Goal: Information Seeking & Learning: Understand process/instructions

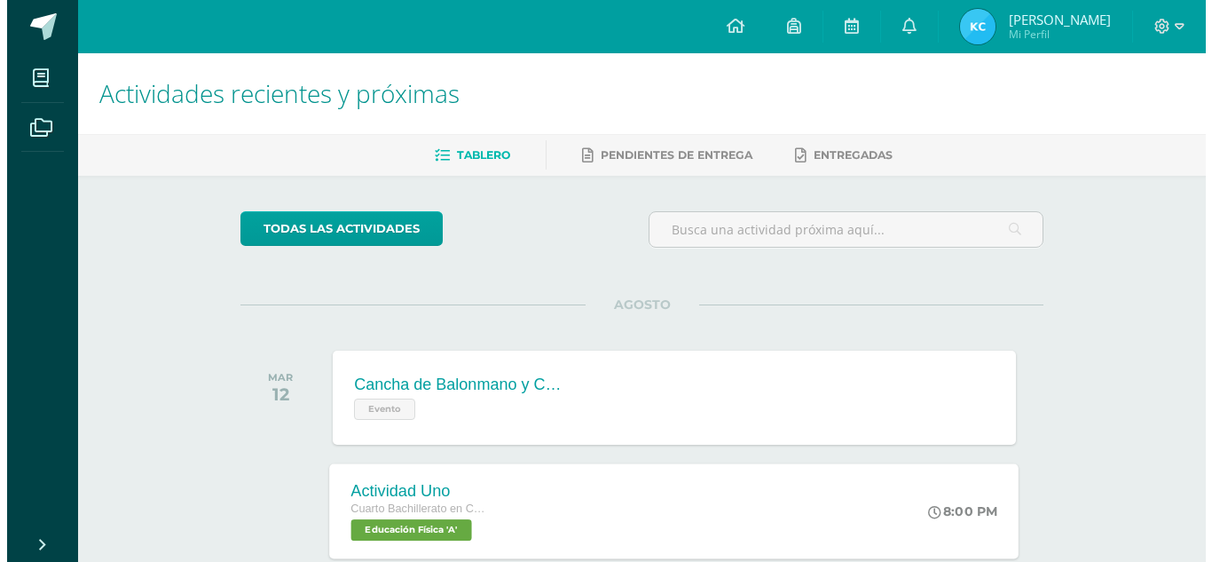
scroll to position [444, 0]
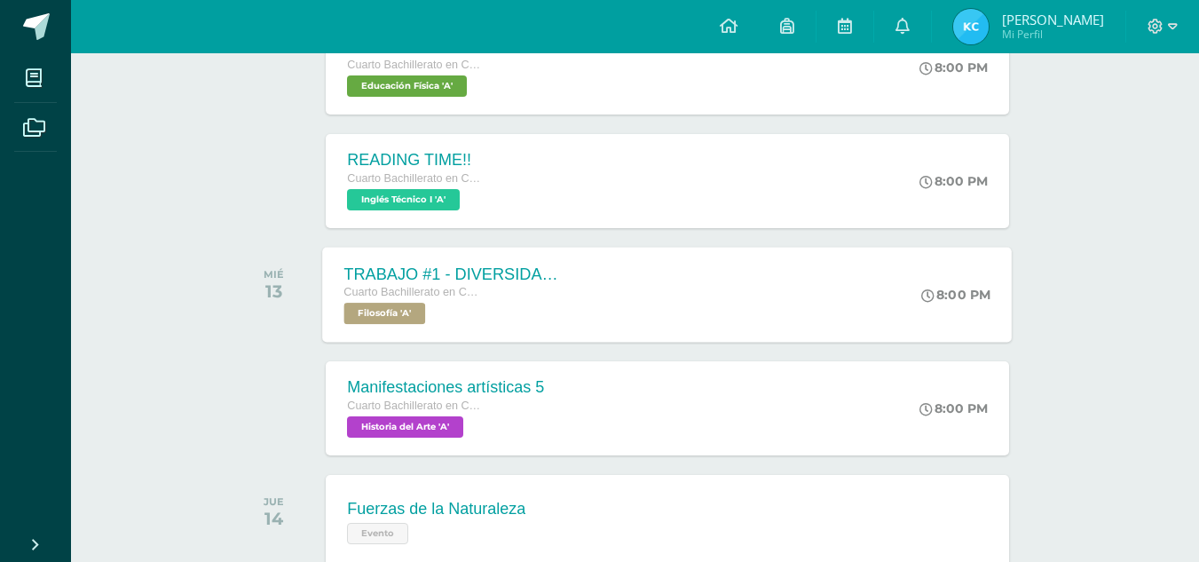
click at [589, 304] on div "TRABAJO #1 - DIVERSIDAD CULTURAL Cuarto Bachillerato en CCLL con Orientación en…" at bounding box center [668, 294] width 690 height 95
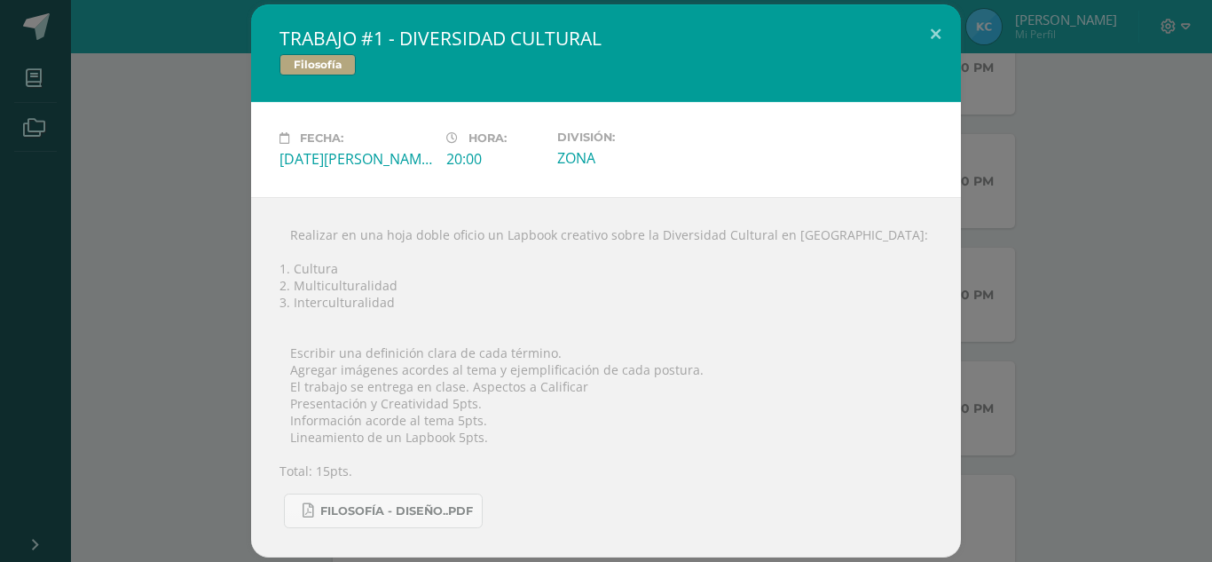
click at [225, 229] on div "TRABAJO #1 - DIVERSIDAD CULTURAL Filosofía Fecha: [DATE][PERSON_NAME] Hora: 20:…" at bounding box center [606, 280] width 1198 height 553
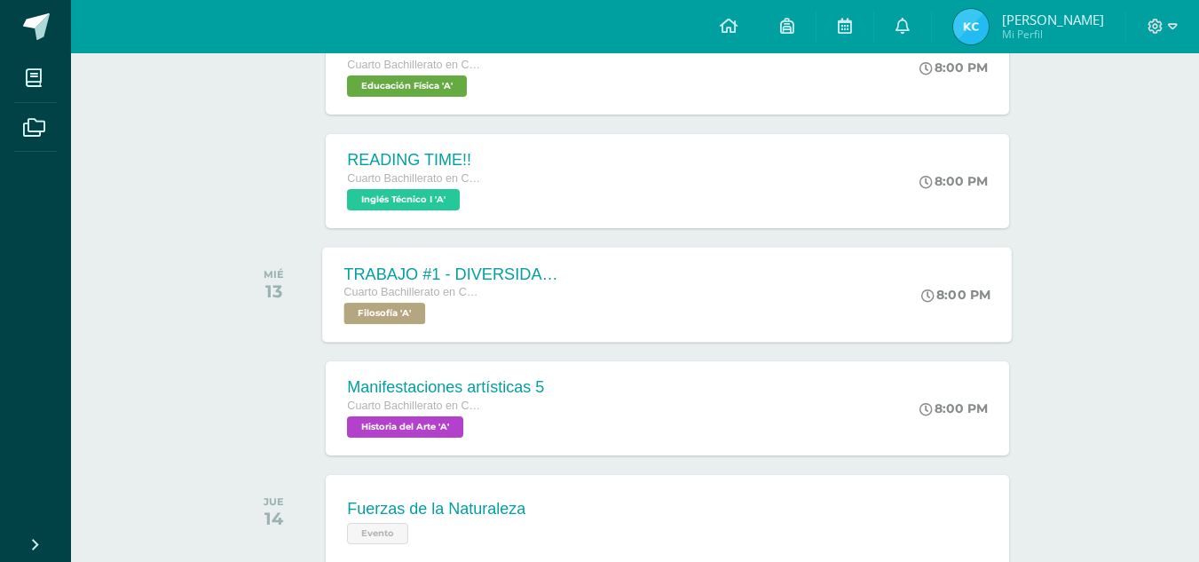
click at [544, 319] on div "Cuarto Bachillerato en CCLL con Orientación en Diseño Gráfico Filosofía 'A'" at bounding box center [451, 303] width 215 height 41
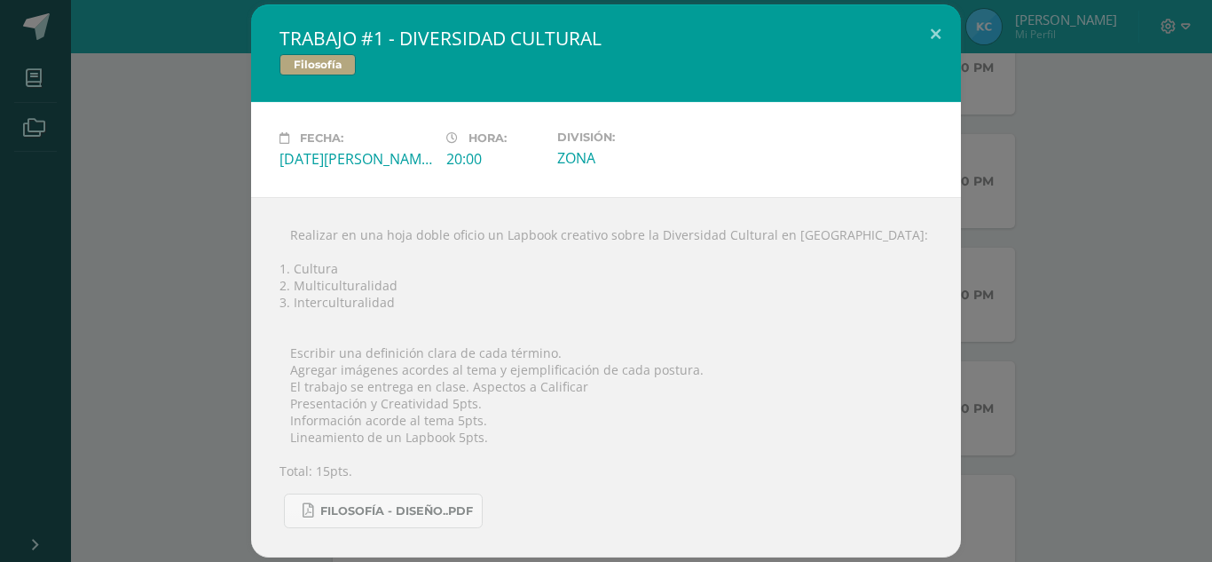
click at [528, 237] on div " Realizar en una hoja doble oficio un Lapbook creativo sobre la Diversidad Cul…" at bounding box center [606, 377] width 710 height 360
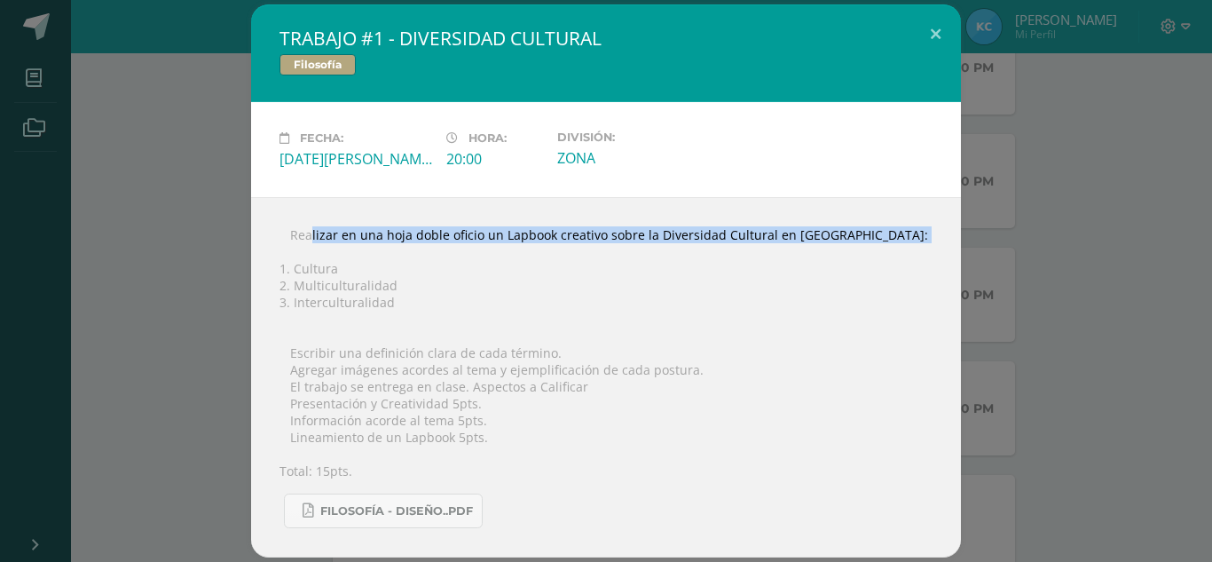
click at [528, 237] on div " Realizar en una hoja doble oficio un Lapbook creativo sobre la Diversidad Cul…" at bounding box center [606, 377] width 710 height 360
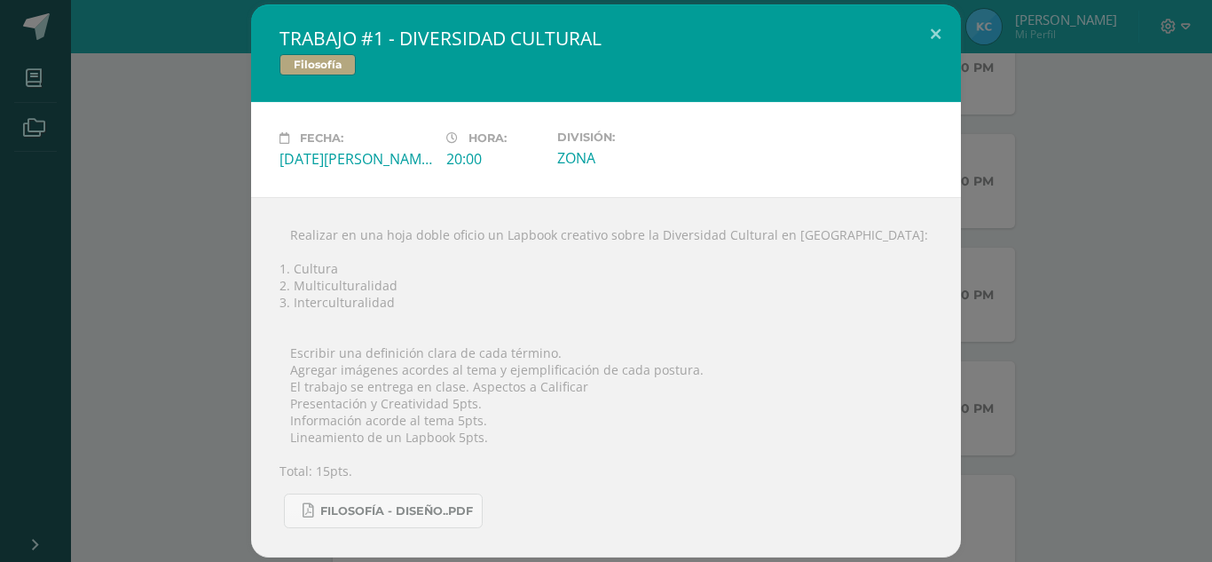
click at [535, 293] on div " Realizar en una hoja doble oficio un Lapbook creativo sobre la Diversidad Cul…" at bounding box center [606, 377] width 710 height 360
click at [523, 232] on div " Realizar en una hoja doble oficio un Lapbook creativo sobre la Diversidad Cul…" at bounding box center [606, 377] width 710 height 360
